Goal: Task Accomplishment & Management: Use online tool/utility

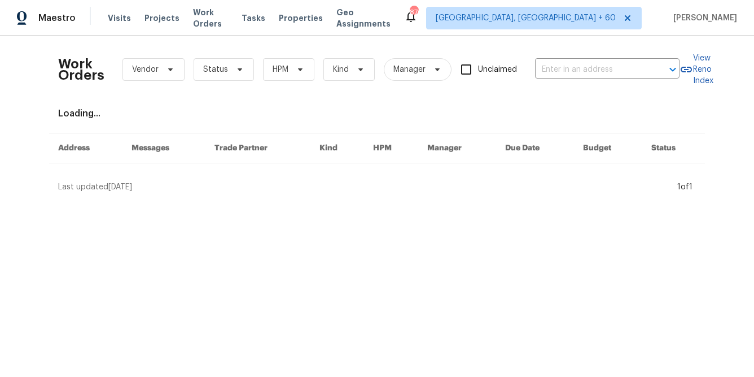
click at [253, 13] on div "Tasks" at bounding box center [254, 18] width 24 height 12
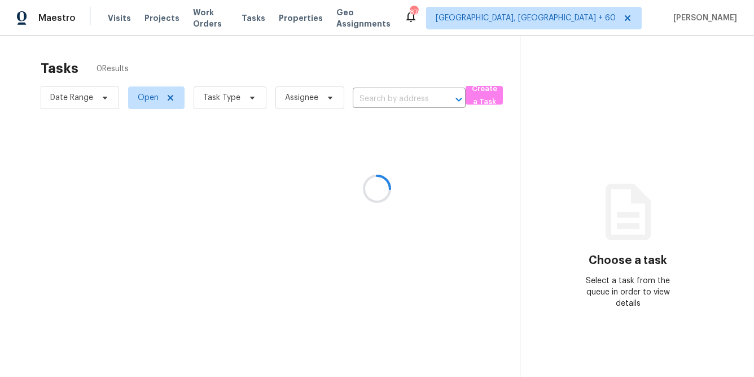
click at [253, 101] on div at bounding box center [377, 188] width 754 height 377
click at [246, 101] on div at bounding box center [377, 188] width 754 height 377
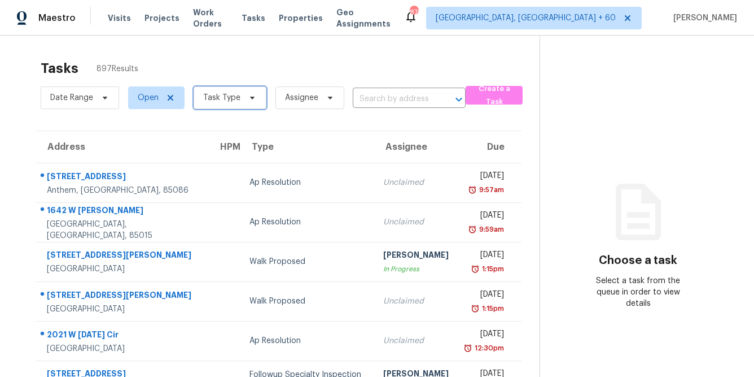
click at [250, 97] on icon at bounding box center [252, 98] width 5 height 3
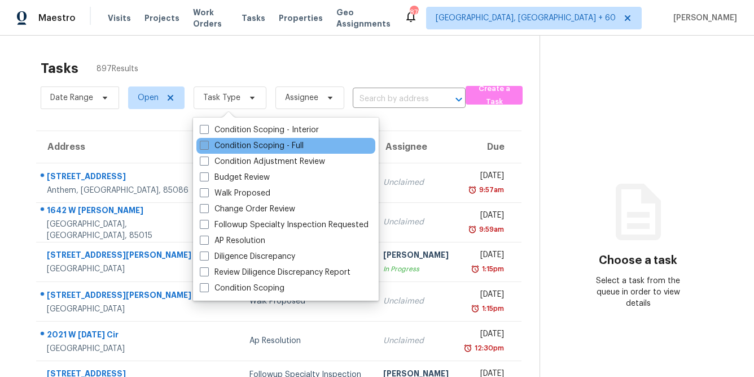
click at [201, 145] on span at bounding box center [204, 145] width 9 height 9
click at [201, 145] on input "Condition Scoping - Full" at bounding box center [203, 143] width 7 height 7
checkbox input "true"
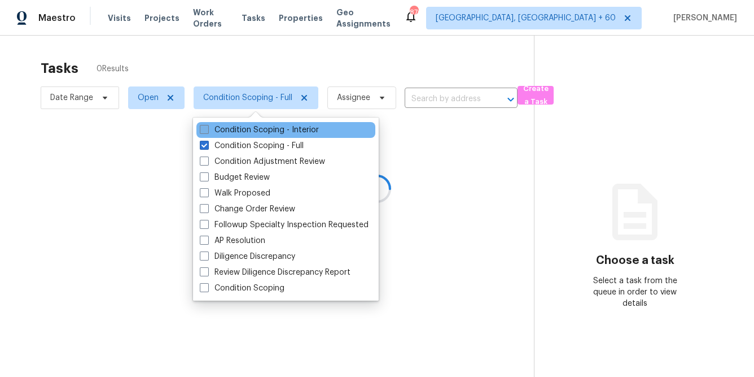
click at [202, 132] on span at bounding box center [204, 129] width 9 height 9
click at [202, 132] on input "Condition Scoping - Interior" at bounding box center [203, 127] width 7 height 7
checkbox input "true"
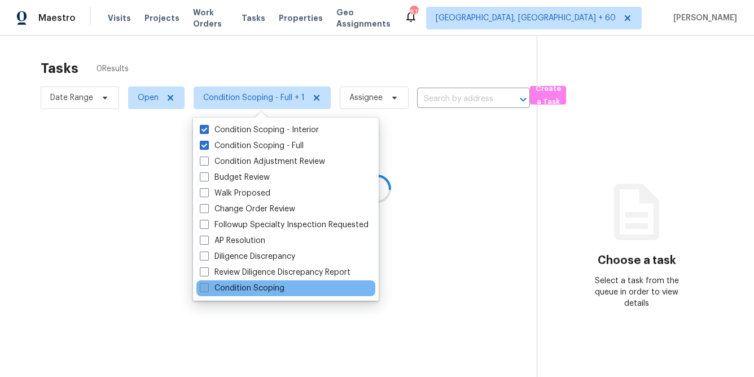
click at [200, 287] on span at bounding box center [204, 287] width 9 height 9
click at [200, 287] on input "Condition Scoping" at bounding box center [203, 285] width 7 height 7
checkbox input "true"
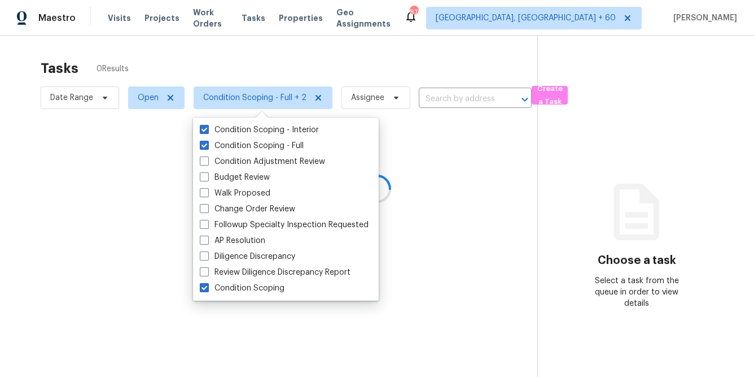
click at [147, 287] on div at bounding box center [377, 188] width 754 height 377
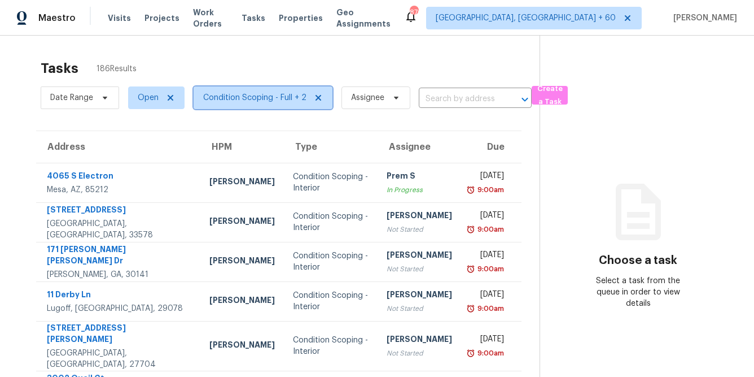
click at [263, 97] on span "Condition Scoping - Full + 2" at bounding box center [254, 97] width 103 height 11
click at [542, 169] on section "Choose a task Select a task from the queue in order to view details" at bounding box center [638, 322] width 196 height 573
click at [280, 92] on span "Condition Scoping - Full + 2" at bounding box center [254, 97] width 103 height 11
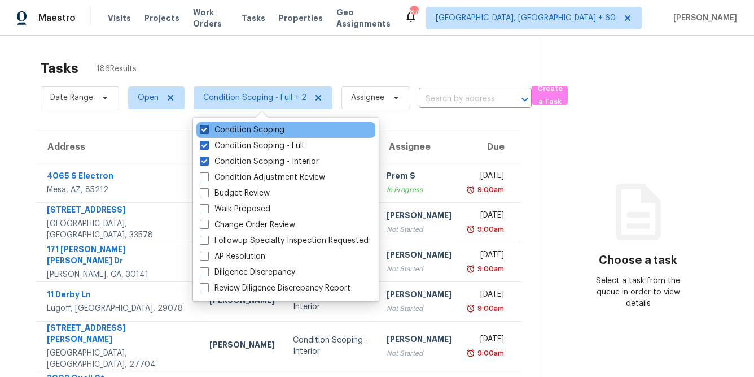
click at [202, 132] on span at bounding box center [204, 129] width 9 height 9
click at [202, 132] on input "Condition Scoping" at bounding box center [203, 127] width 7 height 7
checkbox input "false"
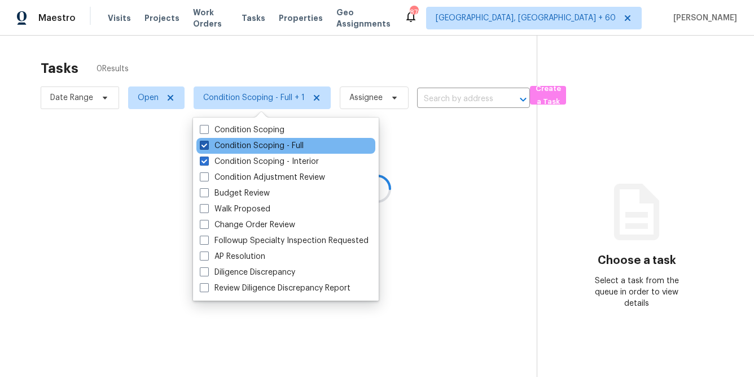
click at [202, 148] on span at bounding box center [204, 145] width 9 height 9
click at [202, 147] on input "Condition Scoping - Full" at bounding box center [203, 143] width 7 height 7
checkbox input "false"
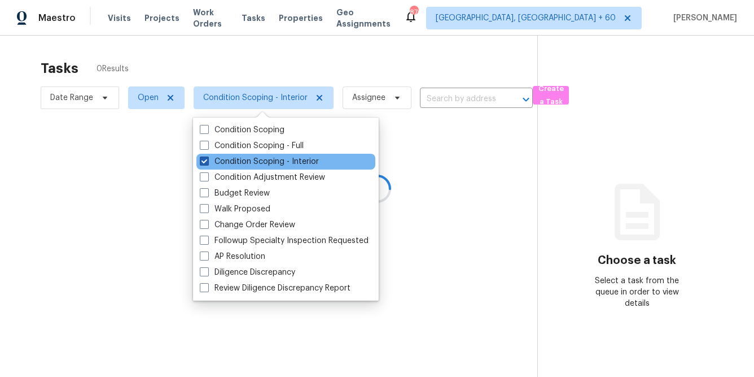
click at [204, 161] on span at bounding box center [204, 160] width 9 height 9
click at [204, 161] on input "Condition Scoping - Interior" at bounding box center [203, 159] width 7 height 7
checkbox input "false"
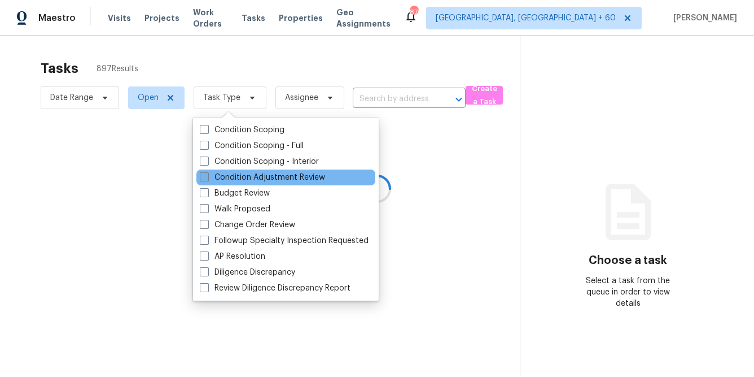
click at [204, 180] on span at bounding box center [204, 176] width 9 height 9
click at [204, 179] on input "Condition Adjustment Review" at bounding box center [203, 175] width 7 height 7
checkbox input "true"
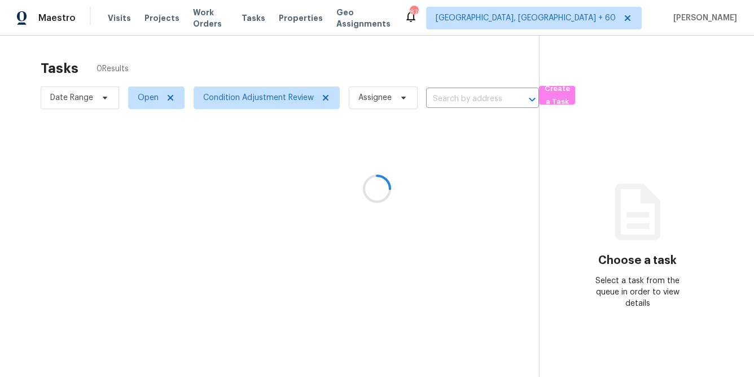
click at [344, 56] on div at bounding box center [377, 188] width 754 height 377
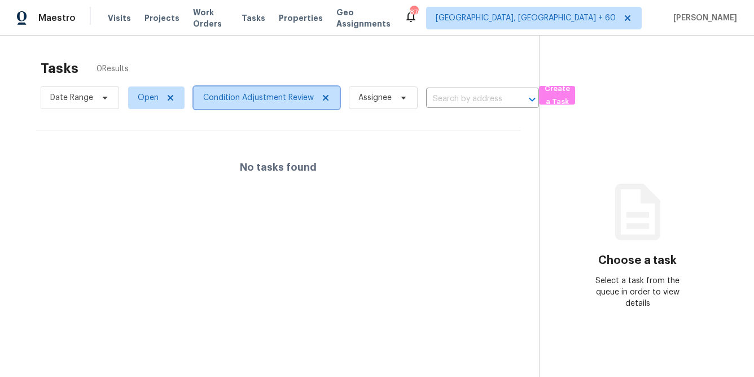
click at [296, 93] on span "Condition Adjustment Review" at bounding box center [258, 97] width 111 height 11
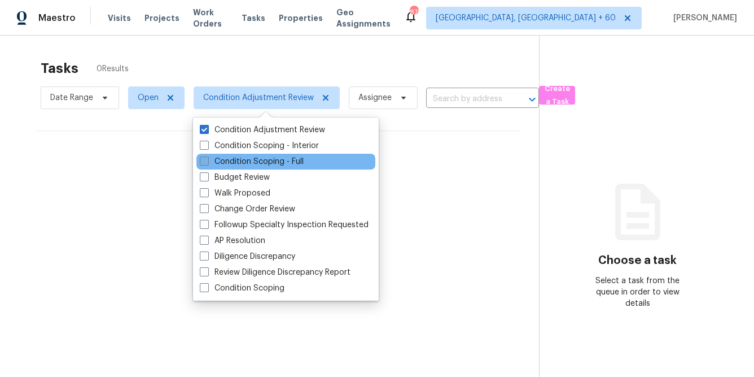
drag, startPoint x: 203, startPoint y: 172, endPoint x: 204, endPoint y: 164, distance: 8.5
click at [203, 172] on label "Budget Review" at bounding box center [235, 177] width 70 height 11
click at [203, 172] on input "Budget Review" at bounding box center [203, 175] width 7 height 7
checkbox input "true"
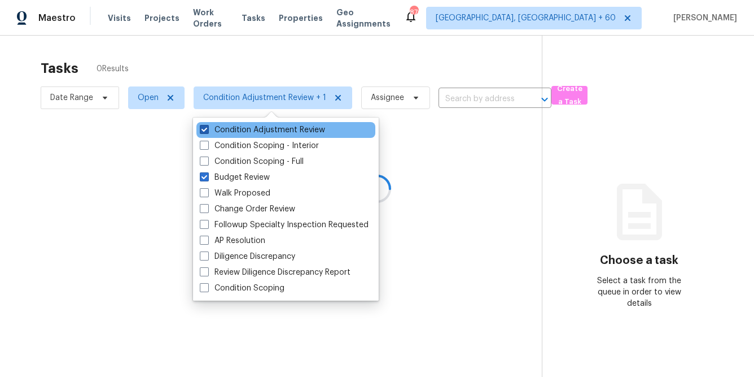
click at [206, 135] on label "Condition Adjustment Review" at bounding box center [262, 129] width 125 height 11
click at [206, 132] on input "Condition Adjustment Review" at bounding box center [203, 127] width 7 height 7
checkbox input "false"
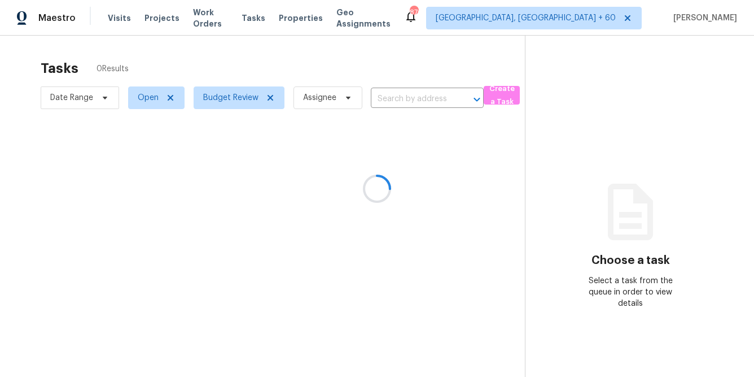
click at [253, 76] on div at bounding box center [377, 188] width 754 height 377
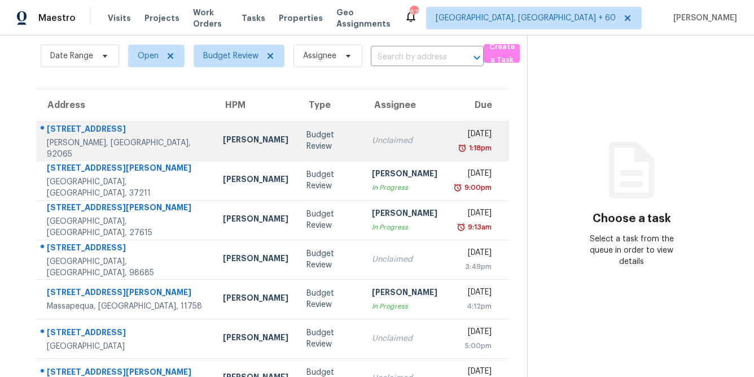
scroll to position [211, 0]
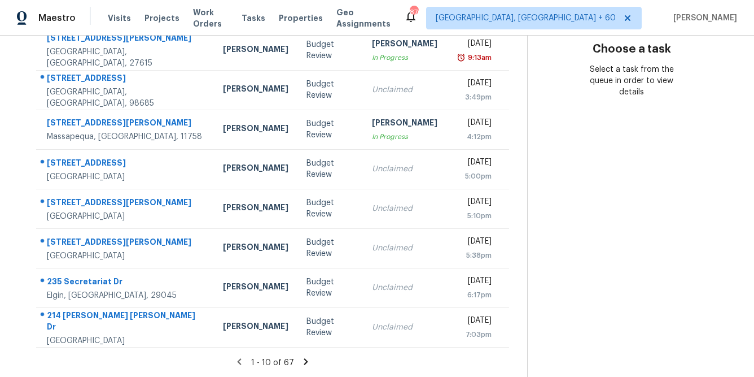
click at [303, 367] on div "1 - 10 of 67" at bounding box center [272, 362] width 509 height 12
click at [304, 360] on icon at bounding box center [306, 361] width 4 height 6
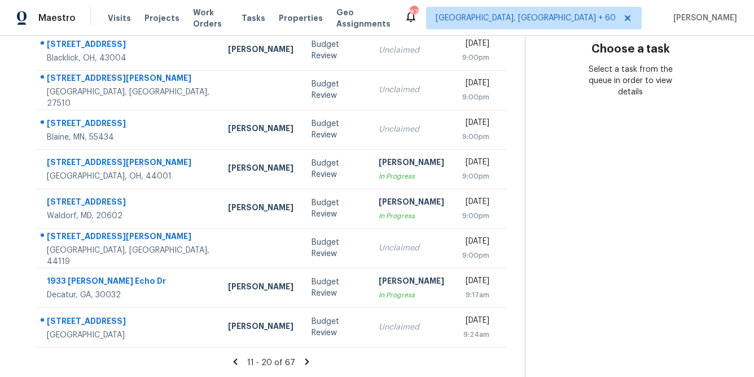
click at [235, 362] on icon at bounding box center [235, 361] width 10 height 10
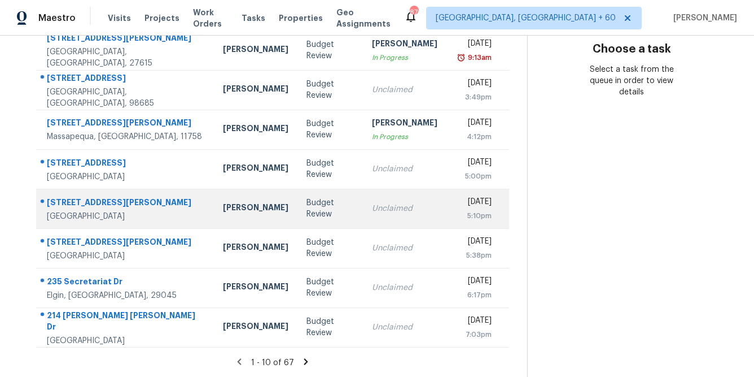
scroll to position [0, 0]
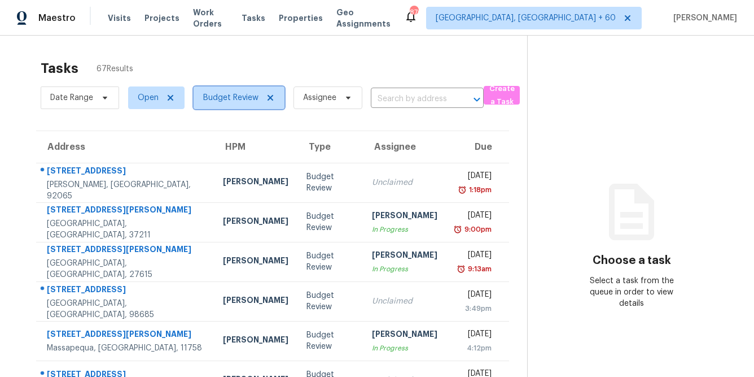
click at [272, 98] on icon at bounding box center [270, 97] width 9 height 9
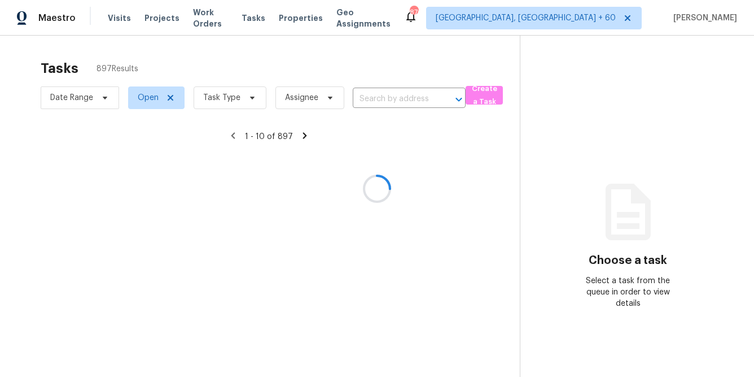
click at [214, 98] on div at bounding box center [377, 188] width 754 height 377
click at [238, 100] on div at bounding box center [377, 188] width 754 height 377
click at [247, 98] on div at bounding box center [377, 188] width 754 height 377
click at [254, 97] on div at bounding box center [377, 188] width 754 height 377
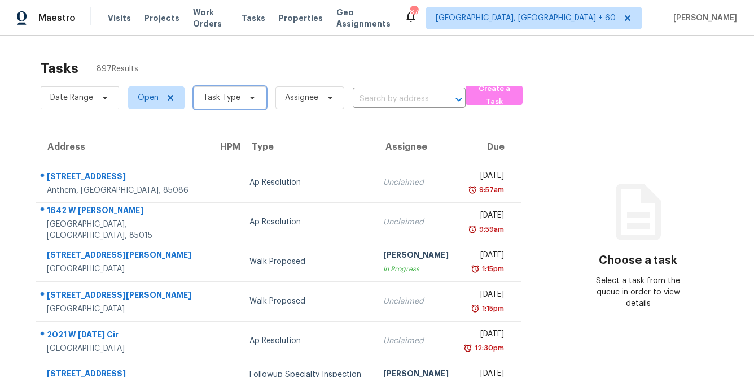
click at [248, 100] on icon at bounding box center [252, 97] width 9 height 9
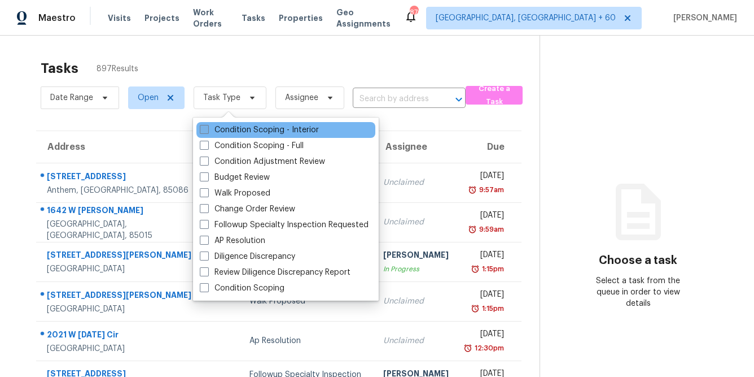
click at [200, 129] on span at bounding box center [204, 129] width 9 height 9
click at [200, 129] on input "Condition Scoping - Interior" at bounding box center [203, 127] width 7 height 7
checkbox input "true"
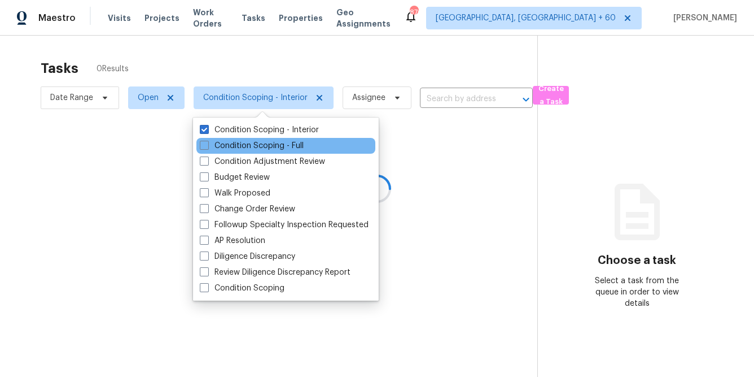
click at [198, 147] on div "Condition Scoping - Full" at bounding box center [285, 146] width 179 height 16
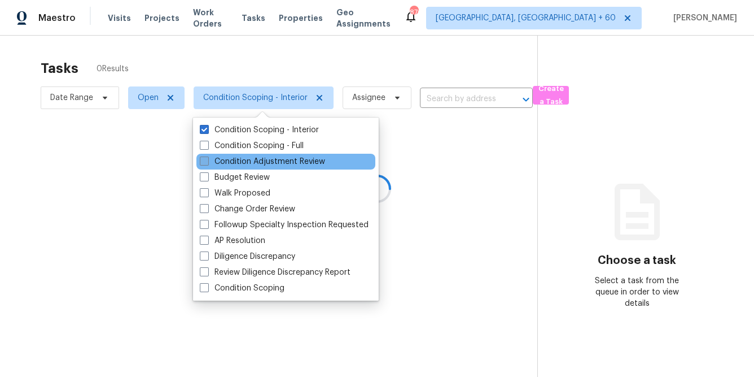
click at [204, 161] on span at bounding box center [204, 160] width 9 height 9
click at [204, 161] on input "Condition Adjustment Review" at bounding box center [203, 159] width 7 height 7
checkbox input "true"
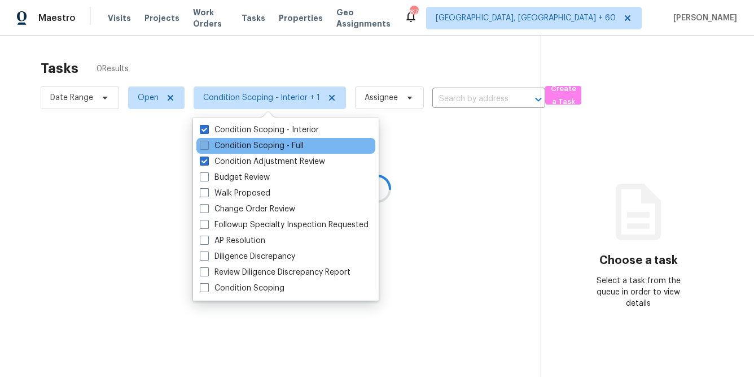
click at [206, 146] on span at bounding box center [204, 145] width 9 height 9
click at [206, 146] on input "Condition Scoping - Full" at bounding box center [203, 143] width 7 height 7
checkbox input "true"
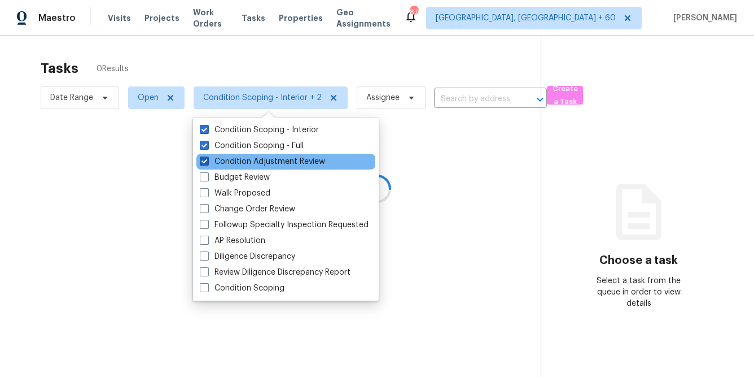
click at [204, 161] on span at bounding box center [204, 160] width 9 height 9
click at [204, 161] on input "Condition Adjustment Review" at bounding box center [203, 159] width 7 height 7
checkbox input "false"
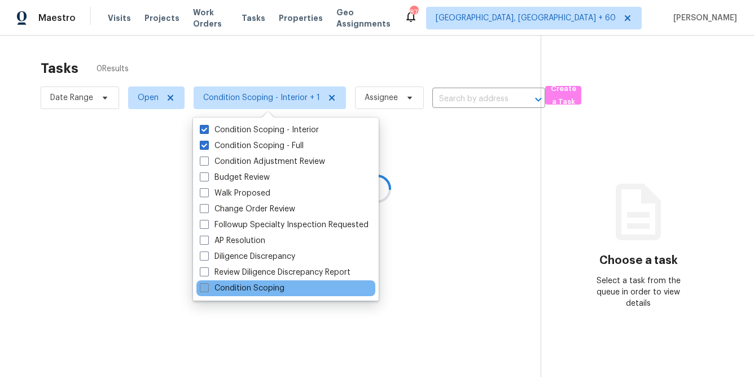
click at [202, 288] on span at bounding box center [204, 287] width 9 height 9
click at [202, 288] on input "Condition Scoping" at bounding box center [203, 285] width 7 height 7
checkbox input "true"
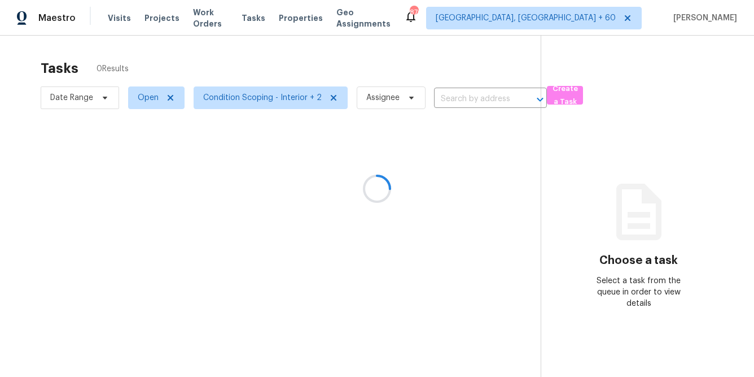
click at [126, 219] on div at bounding box center [377, 188] width 754 height 377
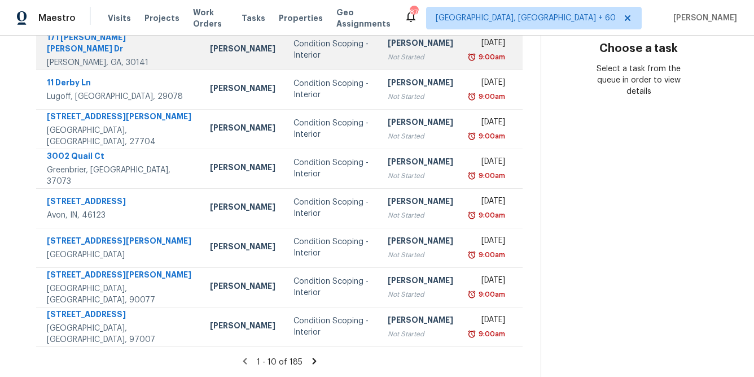
scroll to position [221, 0]
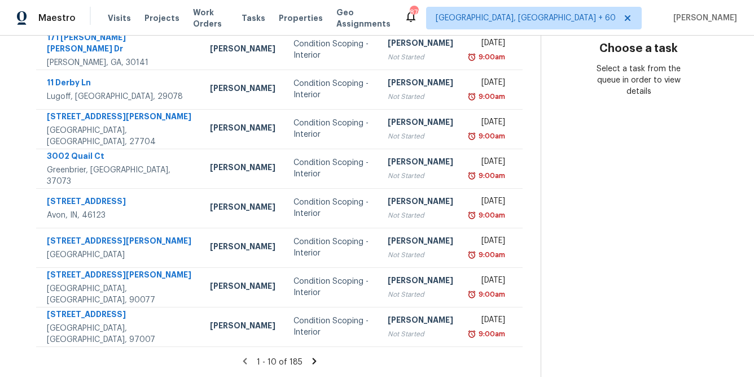
click at [312, 362] on icon at bounding box center [314, 360] width 4 height 6
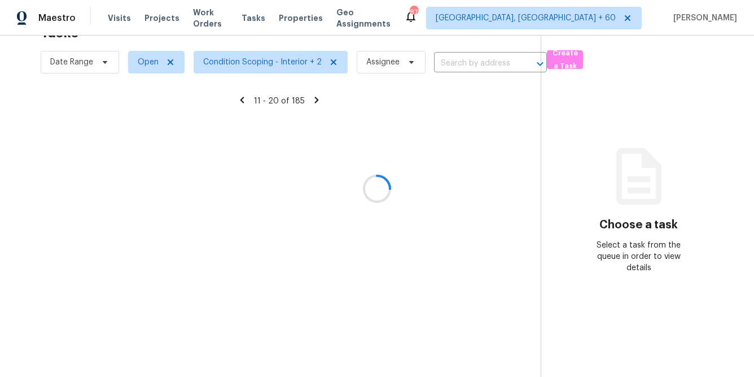
scroll to position [211, 0]
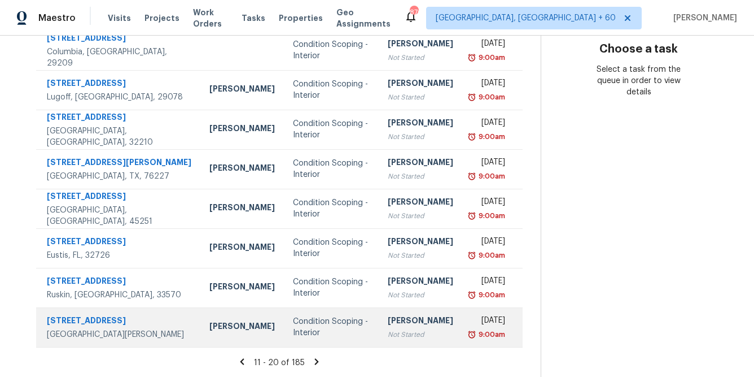
drag, startPoint x: 314, startPoint y: 357, endPoint x: 348, endPoint y: 338, distance: 39.4
click at [348, 338] on section "Tasks 185 Results Date Range Open Condition Scoping - Interior + 2 Assignee ​ C…" at bounding box center [279, 109] width 523 height 535
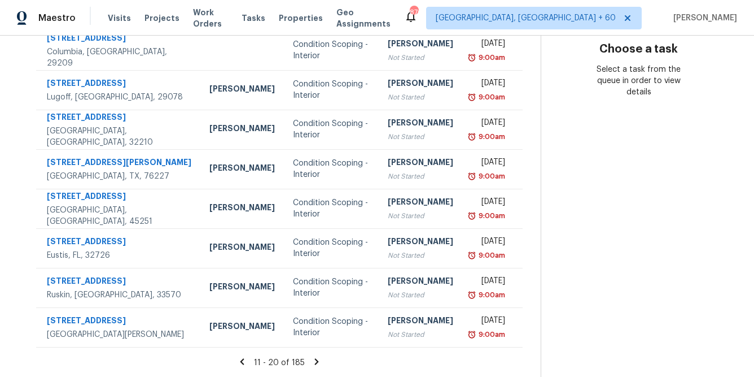
click at [315, 362] on icon at bounding box center [317, 361] width 4 height 6
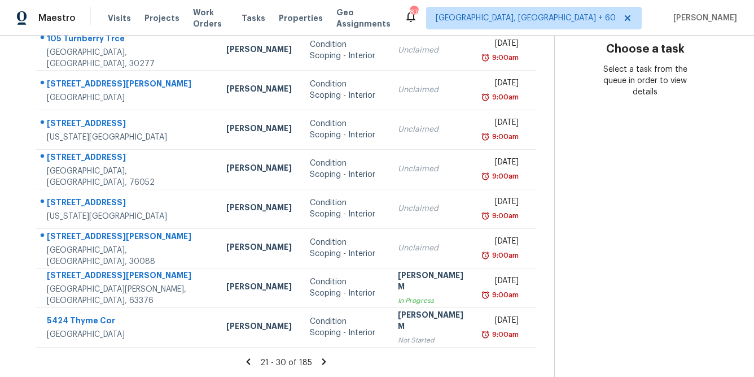
click at [313, 366] on div "21 - 30 of 185" at bounding box center [286, 362] width 536 height 12
click at [322, 362] on icon at bounding box center [324, 361] width 4 height 6
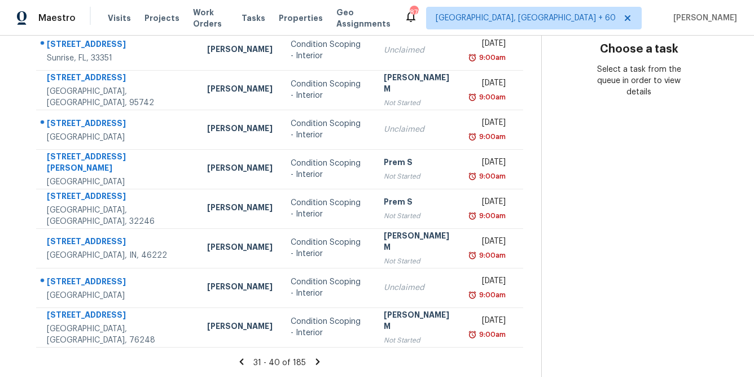
click at [313, 360] on icon at bounding box center [318, 361] width 10 height 10
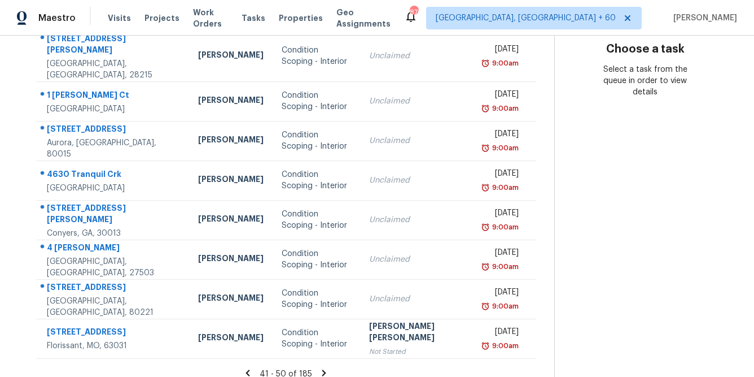
click at [319, 368] on icon at bounding box center [324, 373] width 10 height 10
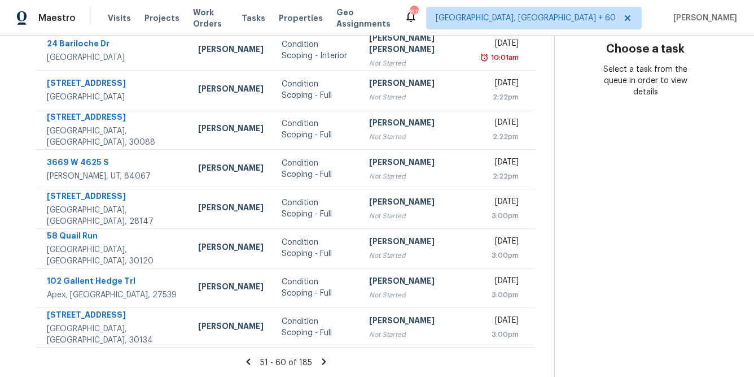
click at [319, 360] on icon at bounding box center [324, 361] width 10 height 10
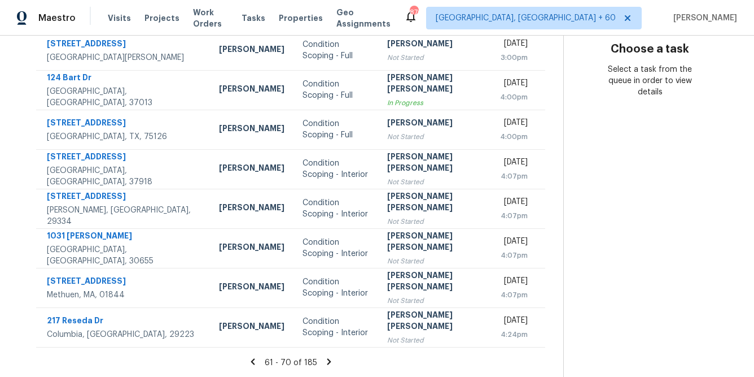
click at [324, 363] on icon at bounding box center [329, 361] width 10 height 10
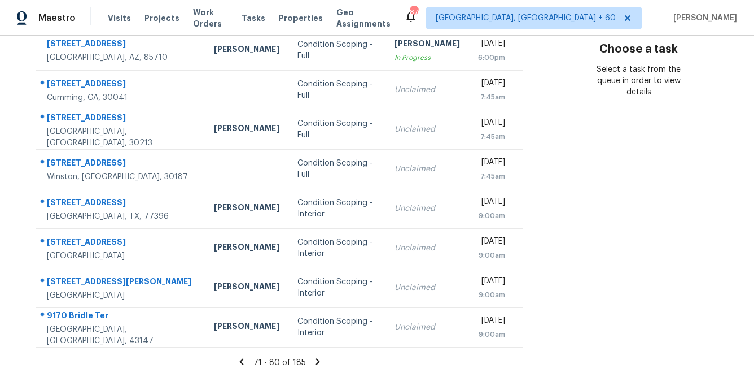
click at [316, 358] on icon at bounding box center [318, 361] width 10 height 10
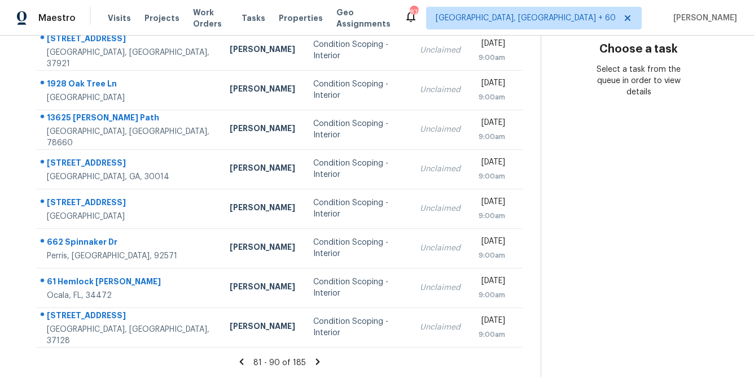
click at [243, 358] on icon at bounding box center [241, 361] width 4 height 6
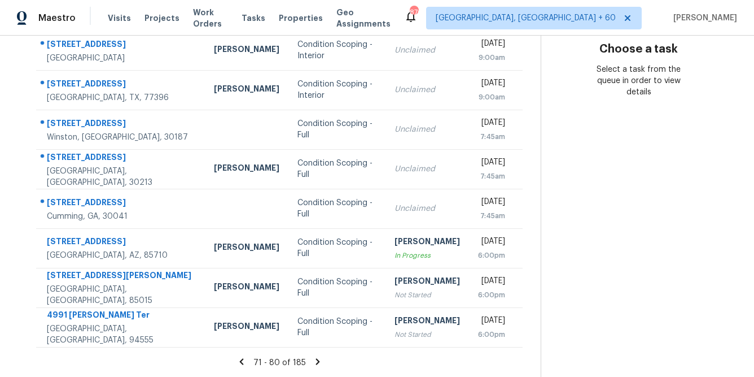
click at [242, 361] on icon at bounding box center [241, 361] width 4 height 6
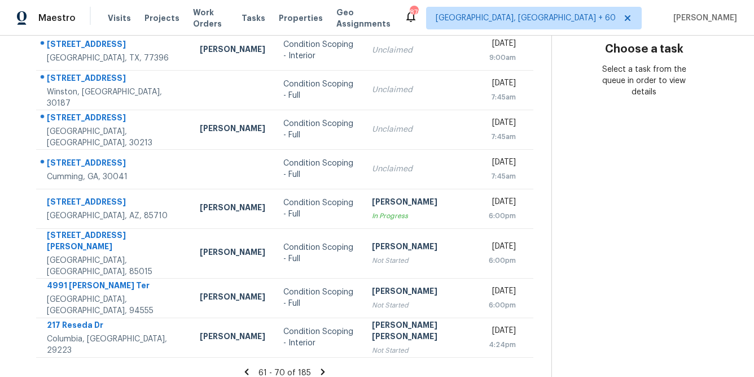
click at [242, 366] on icon at bounding box center [247, 371] width 10 height 10
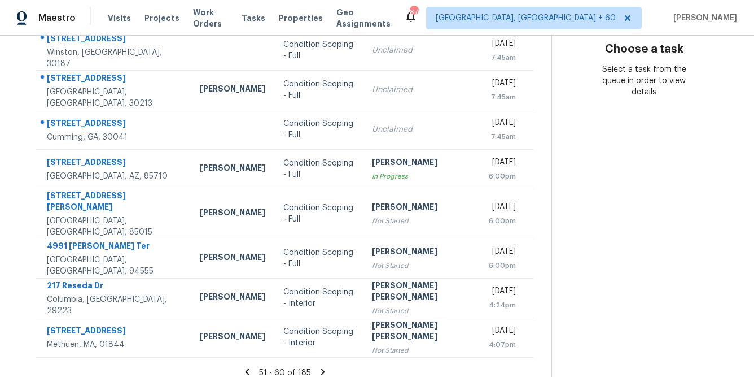
click at [245, 368] on icon at bounding box center [247, 371] width 4 height 6
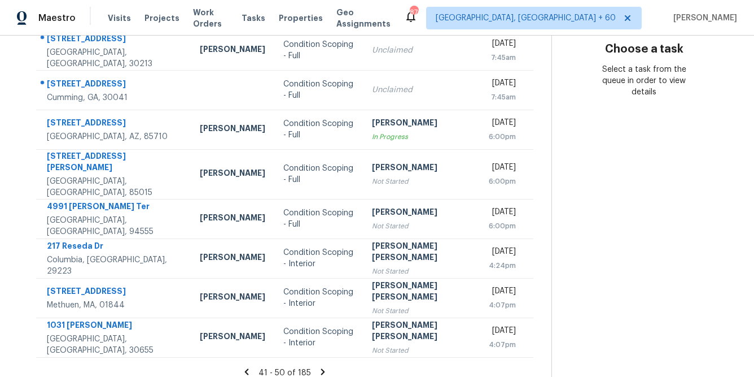
click at [245, 368] on icon at bounding box center [247, 371] width 4 height 6
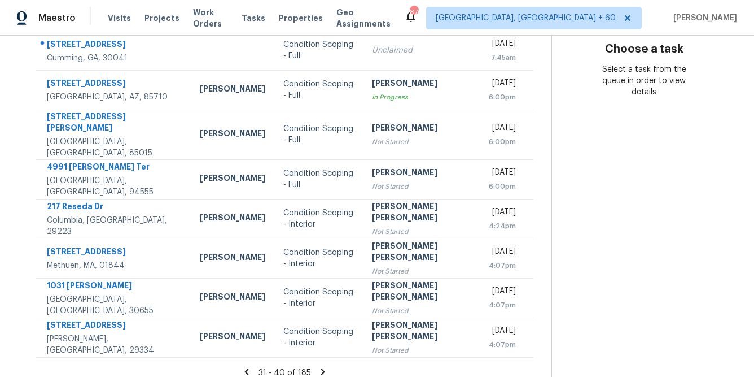
click at [242, 366] on icon at bounding box center [247, 371] width 10 height 10
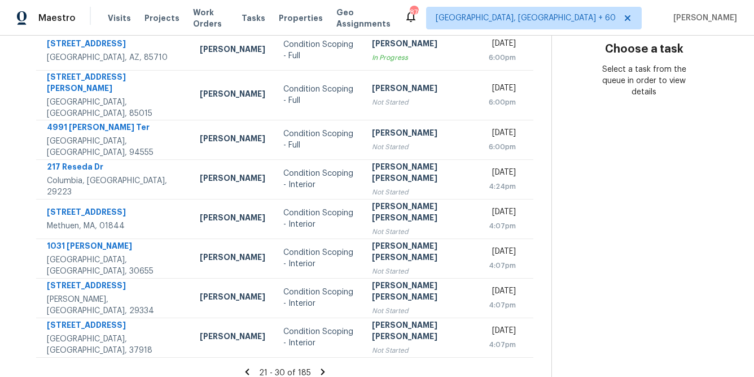
click at [244, 366] on div "21 - 30 of 185" at bounding box center [284, 372] width 533 height 12
click at [245, 368] on icon at bounding box center [247, 371] width 4 height 6
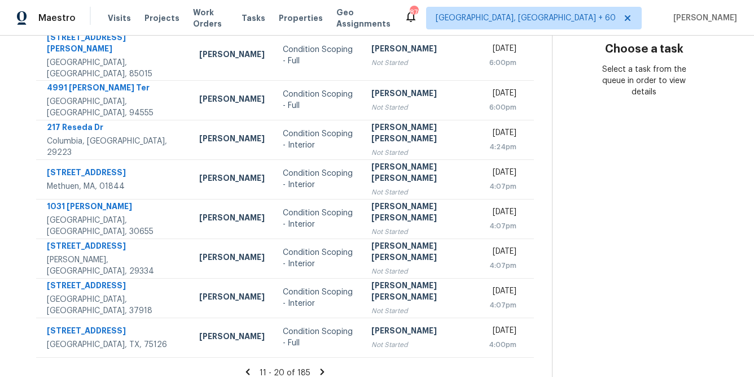
click at [244, 366] on icon at bounding box center [248, 371] width 10 height 10
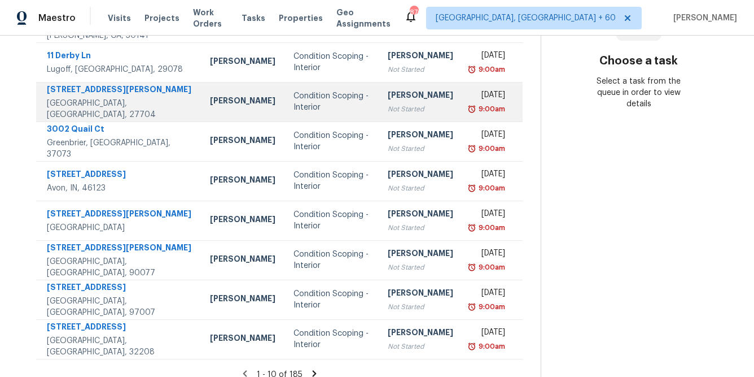
scroll to position [221, 0]
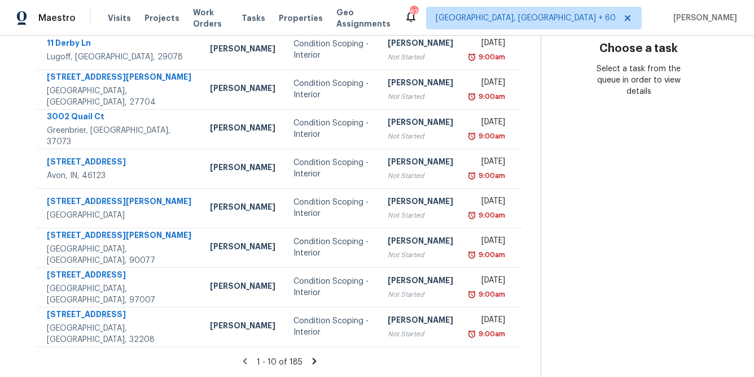
click at [312, 363] on icon at bounding box center [314, 360] width 4 height 6
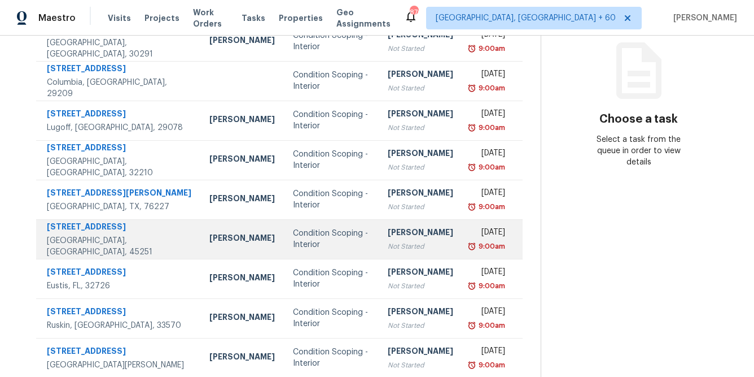
scroll to position [0, 0]
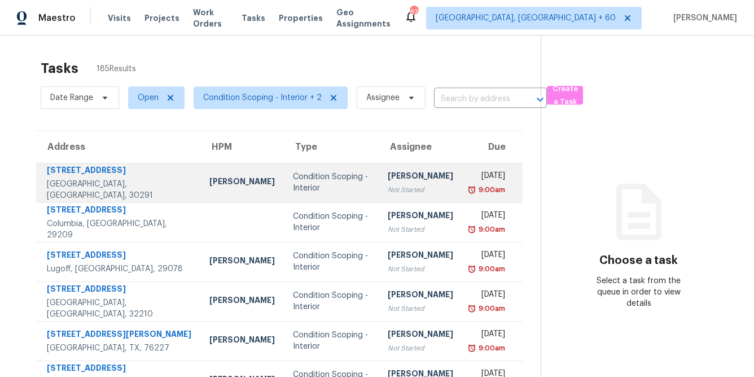
click at [304, 181] on div "Condition Scoping - Interior" at bounding box center [331, 182] width 77 height 23
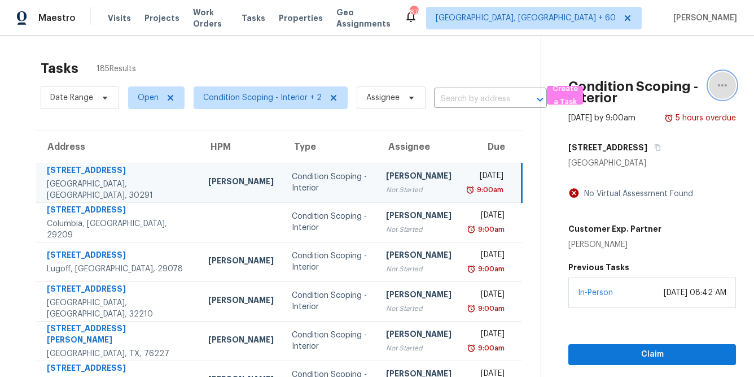
click at [722, 84] on icon "button" at bounding box center [722, 85] width 9 height 2
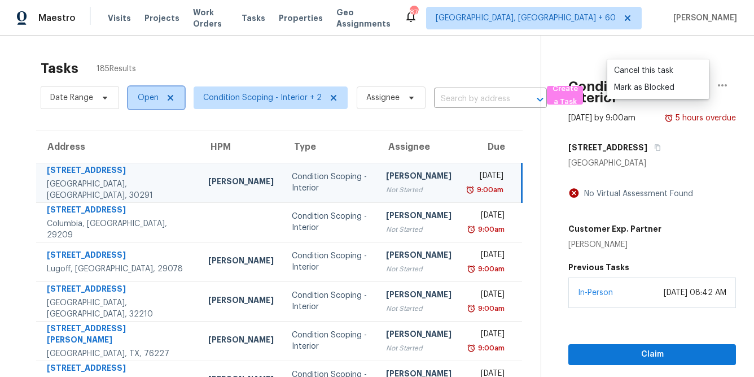
click at [164, 95] on span at bounding box center [169, 97] width 12 height 9
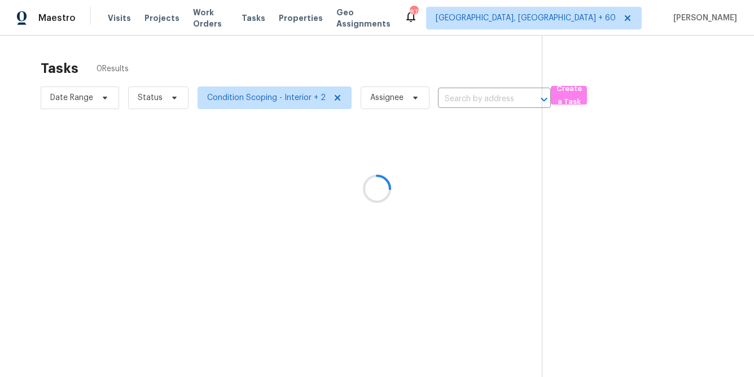
click at [170, 98] on div at bounding box center [377, 188] width 754 height 377
click at [169, 99] on div at bounding box center [377, 188] width 754 height 377
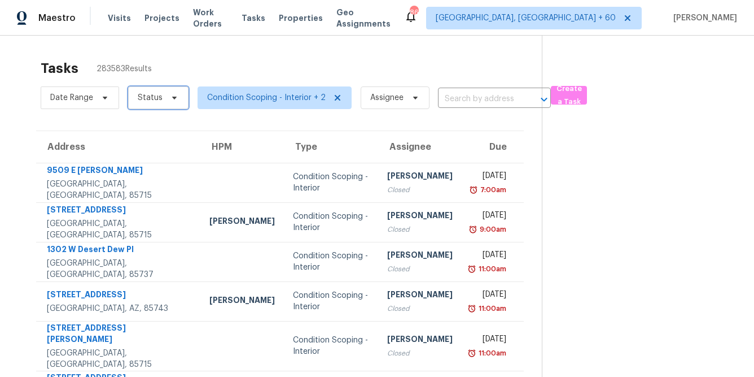
click at [170, 99] on icon at bounding box center [174, 97] width 9 height 9
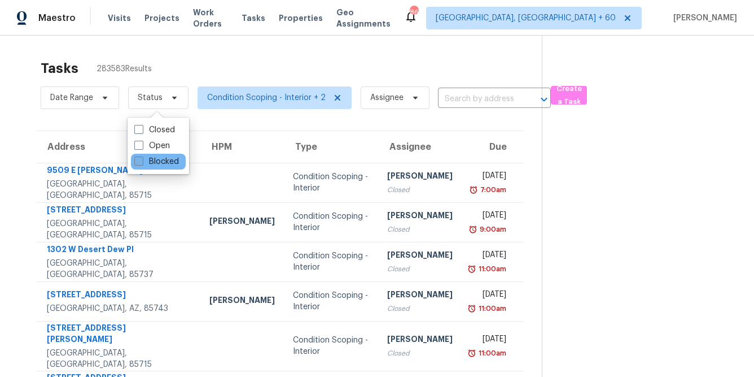
click at [143, 164] on span at bounding box center [138, 160] width 9 height 9
click at [142, 163] on input "Blocked" at bounding box center [137, 159] width 7 height 7
checkbox input "true"
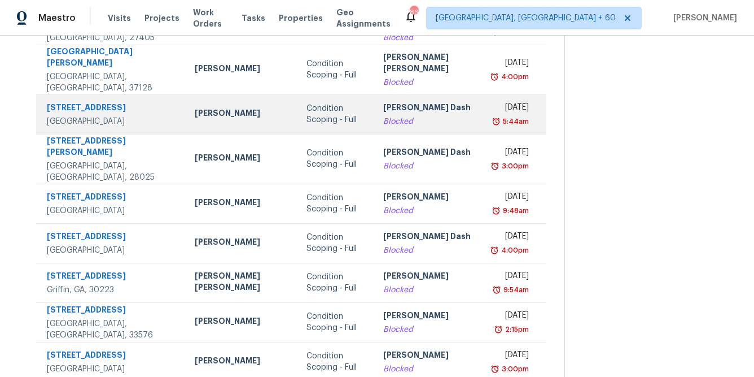
scroll to position [211, 0]
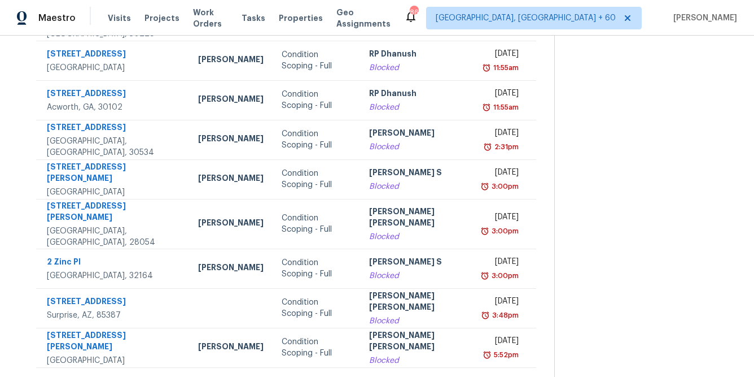
click at [320, 376] on icon at bounding box center [322, 381] width 4 height 6
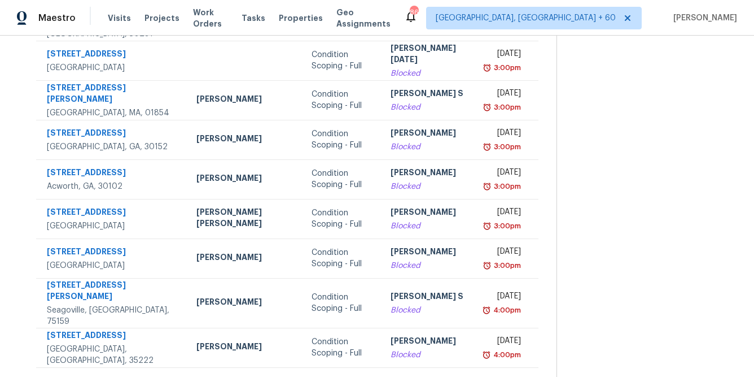
click at [318, 376] on icon at bounding box center [323, 382] width 10 height 10
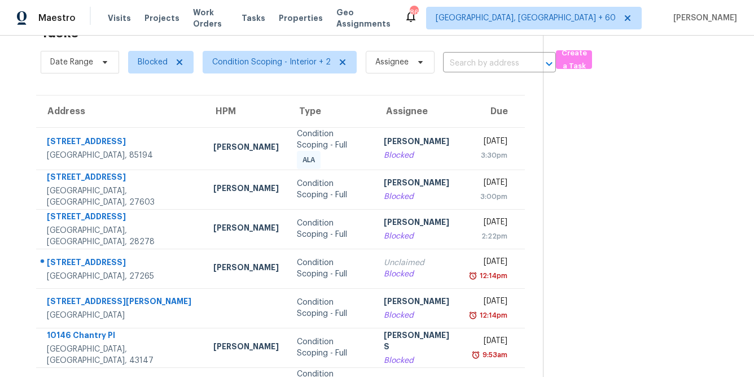
scroll to position [180, 0]
